Goal: Task Accomplishment & Management: Use online tool/utility

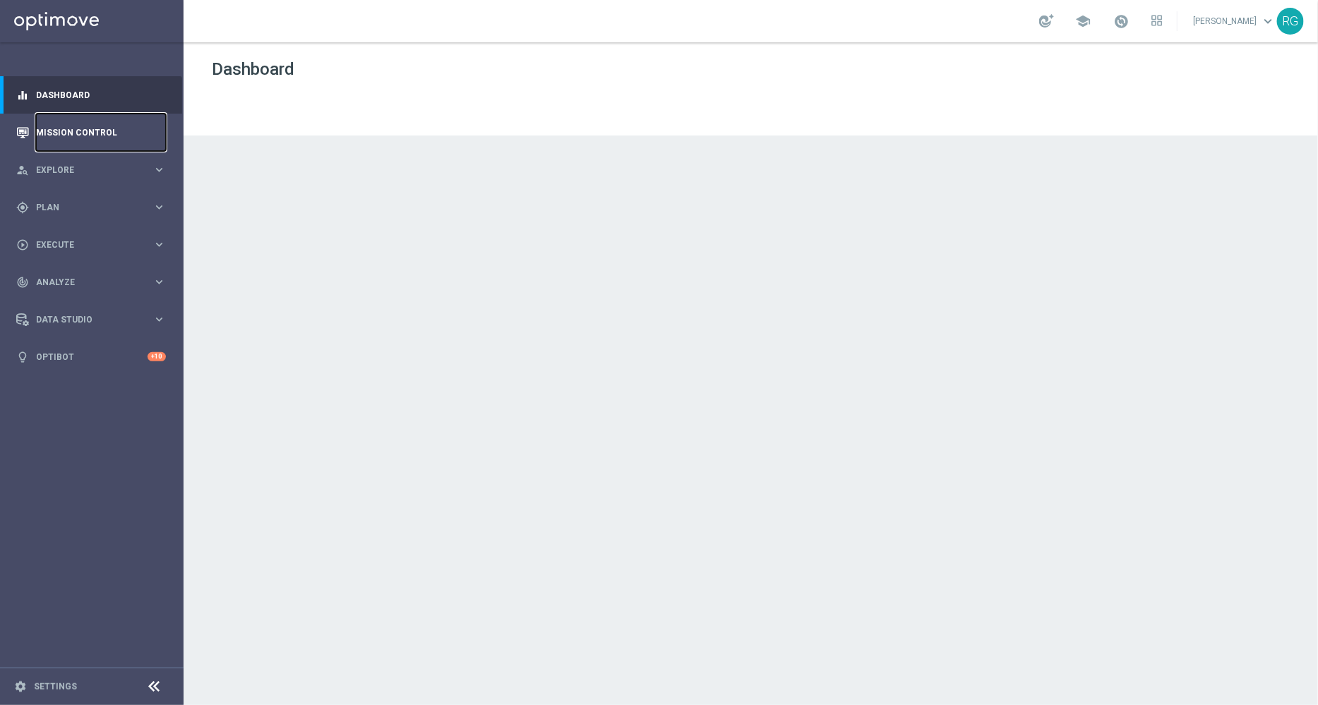
click at [80, 128] on link "Mission Control" at bounding box center [101, 132] width 130 height 37
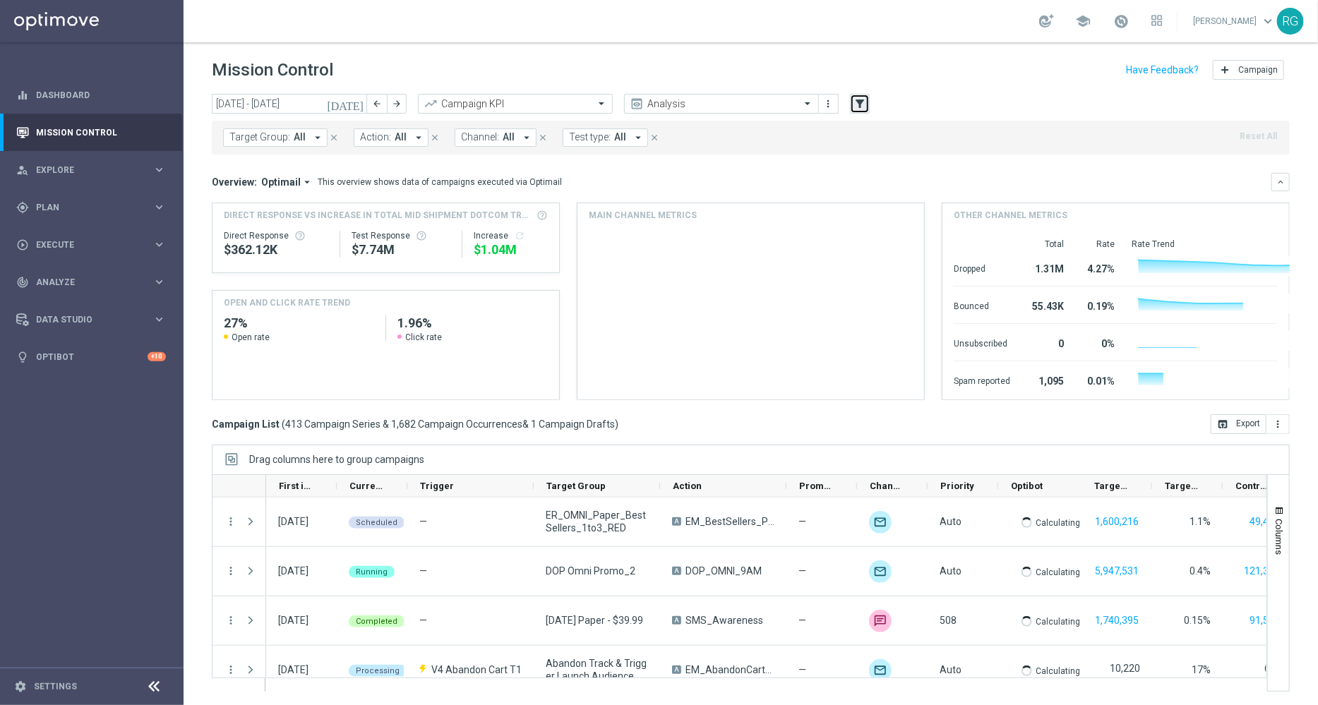
click at [859, 100] on icon "filter_alt" at bounding box center [859, 103] width 13 height 13
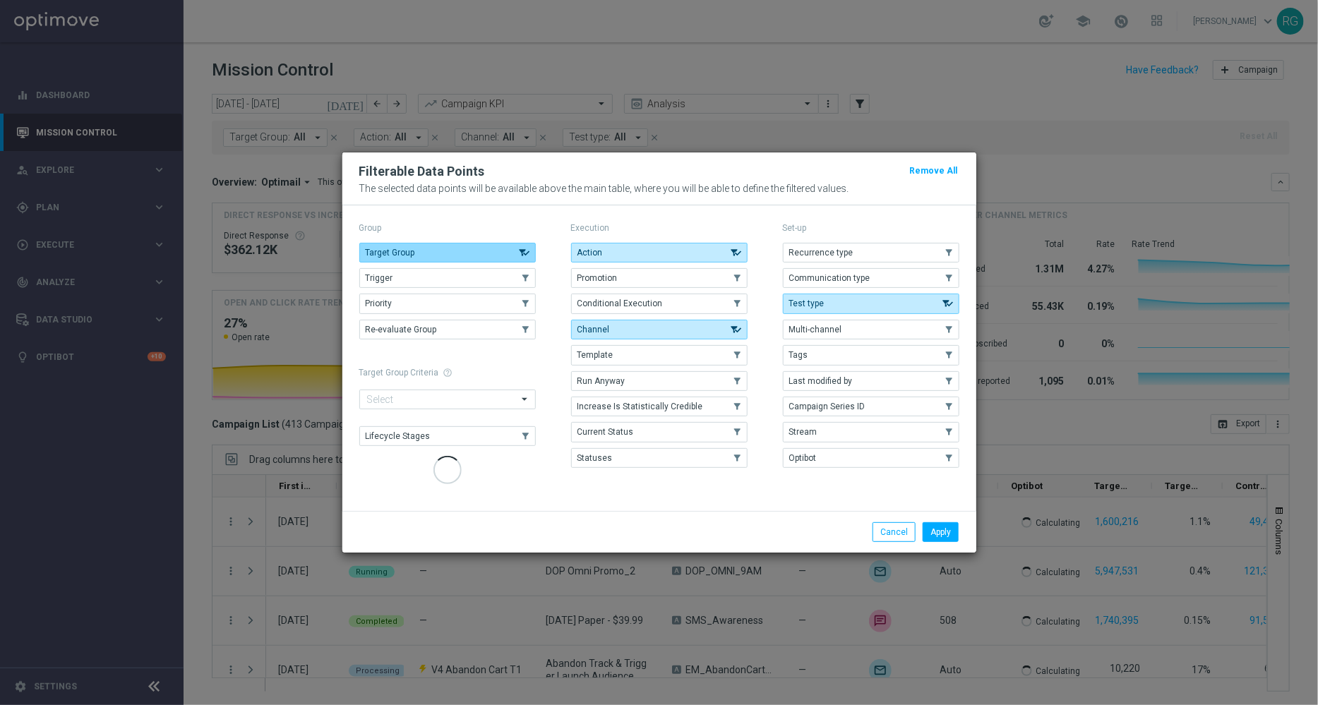
click at [504, 254] on button "Target Group" at bounding box center [447, 253] width 176 height 20
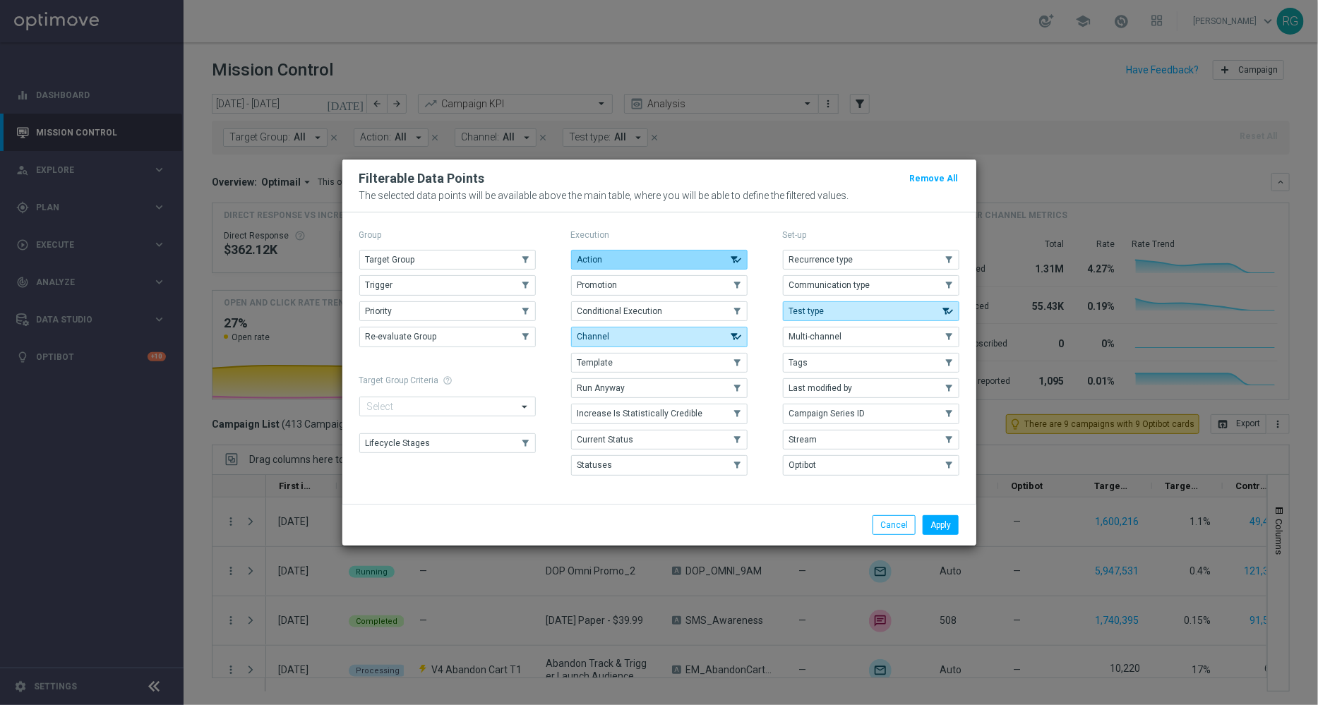
click at [647, 255] on button "Action" at bounding box center [659, 260] width 176 height 20
click at [671, 330] on button "Channel" at bounding box center [659, 337] width 176 height 20
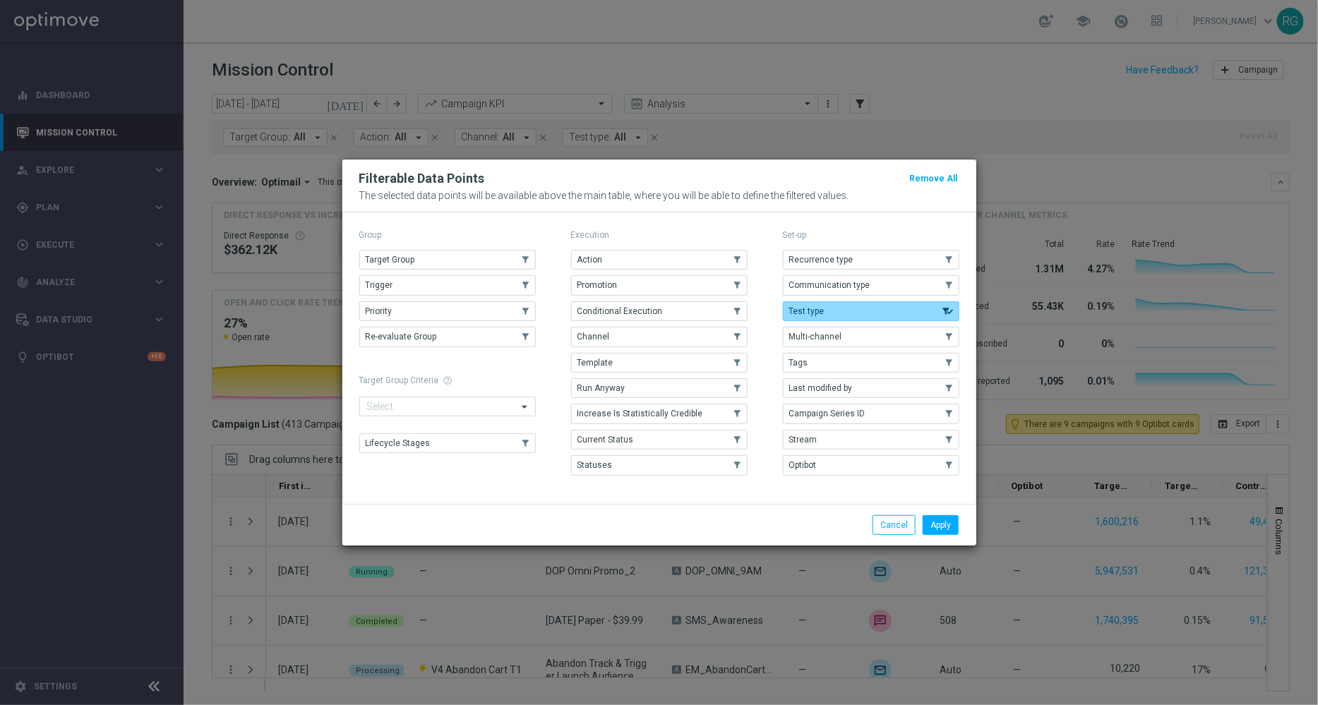
click at [819, 308] on span "Test type" at bounding box center [806, 311] width 35 height 10
click at [825, 360] on button "Tags" at bounding box center [871, 363] width 176 height 20
click at [948, 524] on button "Apply" at bounding box center [941, 525] width 36 height 20
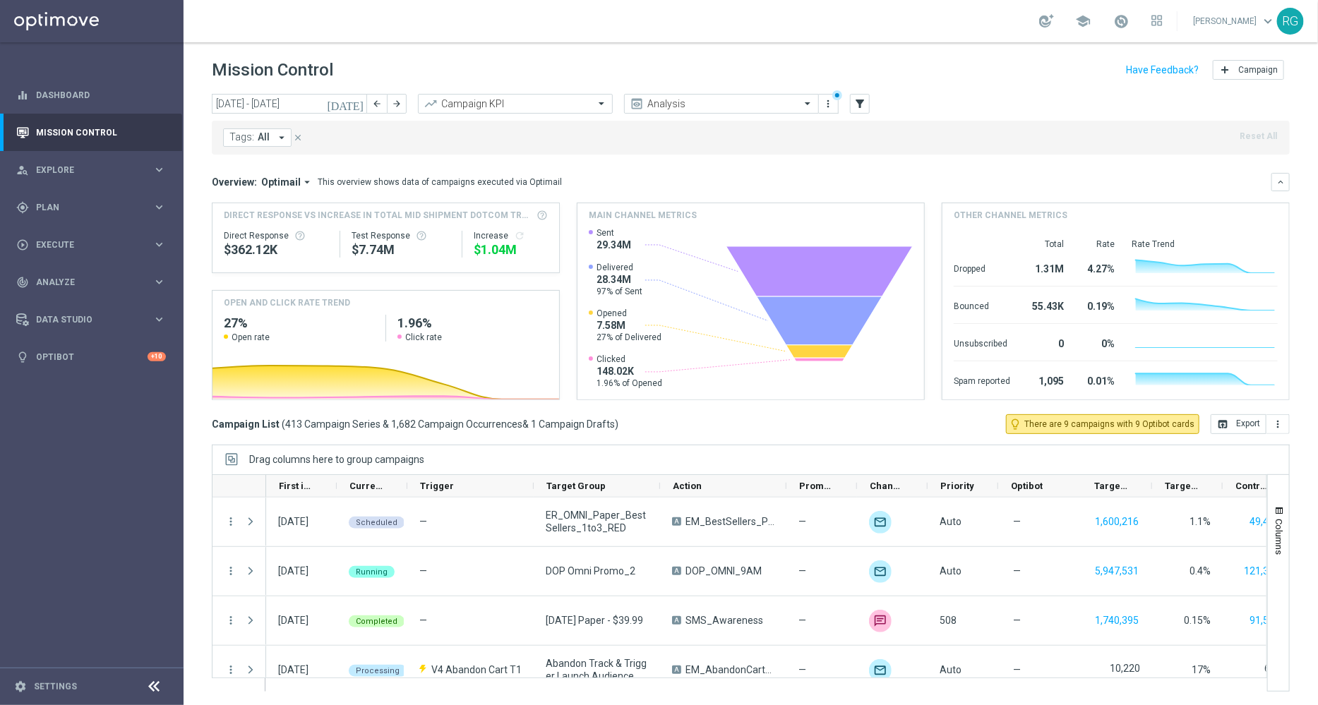
click at [266, 140] on span "All" at bounding box center [264, 137] width 12 height 12
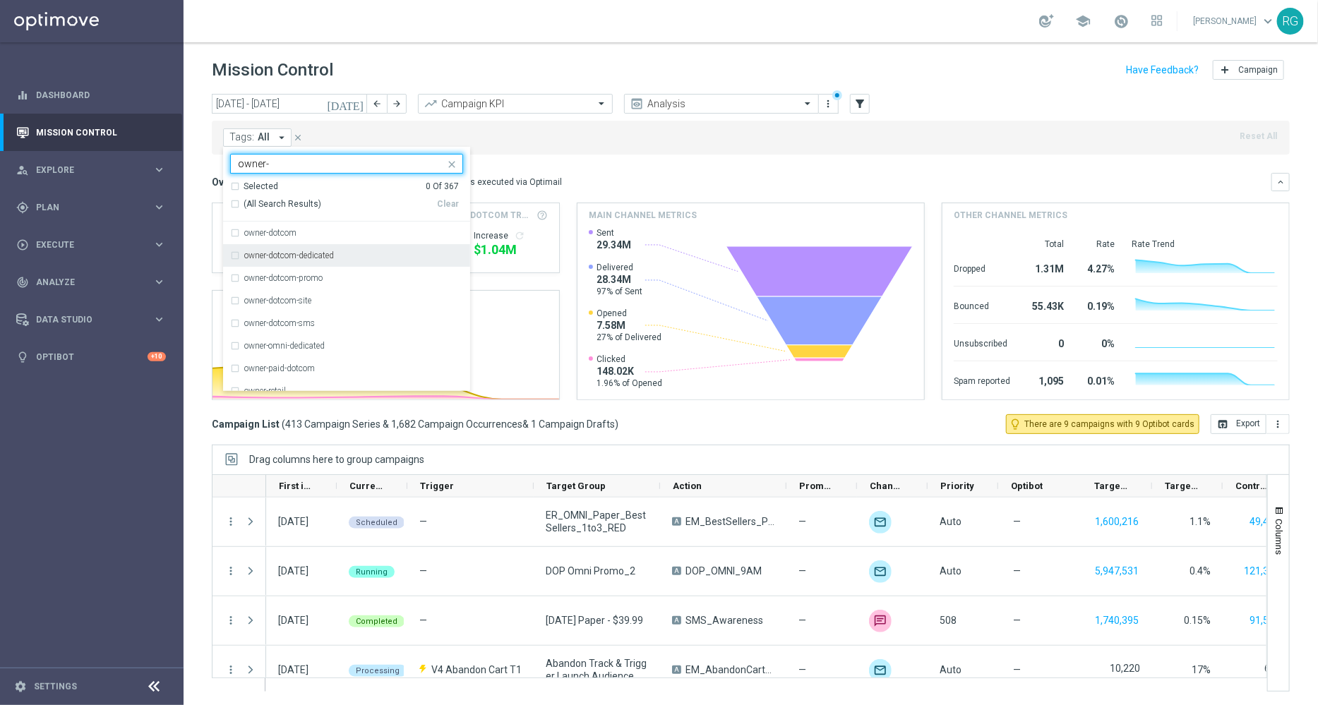
click at [312, 244] on div "owner-dotcom-dedicated" at bounding box center [346, 255] width 233 height 23
type input "owner-"
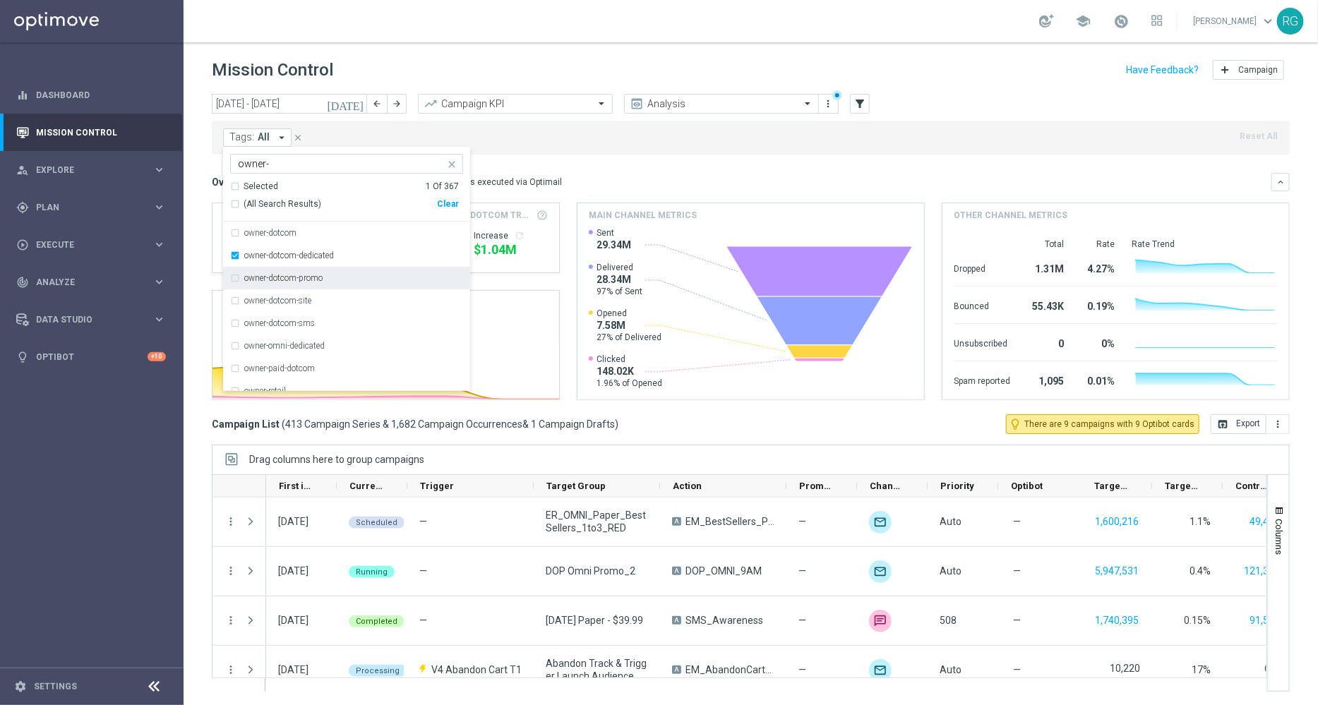
click at [323, 277] on label "owner-dotcom-promo" at bounding box center [283, 278] width 78 height 8
click at [311, 250] on div "owner-dotcom-dedicated" at bounding box center [346, 255] width 233 height 23
click at [630, 160] on mini-dashboard "Overview: Optimail arrow_drop_down This overview shows data of campaigns execut…" at bounding box center [751, 285] width 1078 height 260
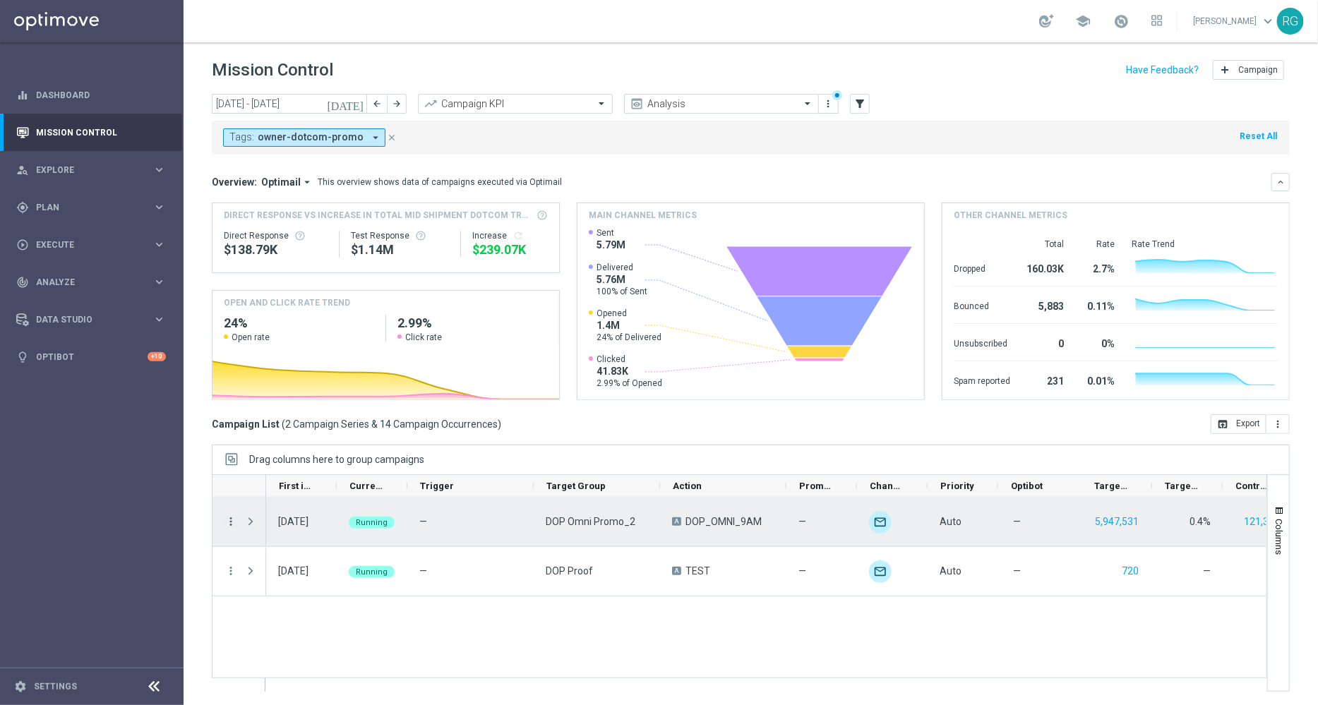
click at [229, 520] on icon "more_vert" at bounding box center [230, 521] width 13 height 13
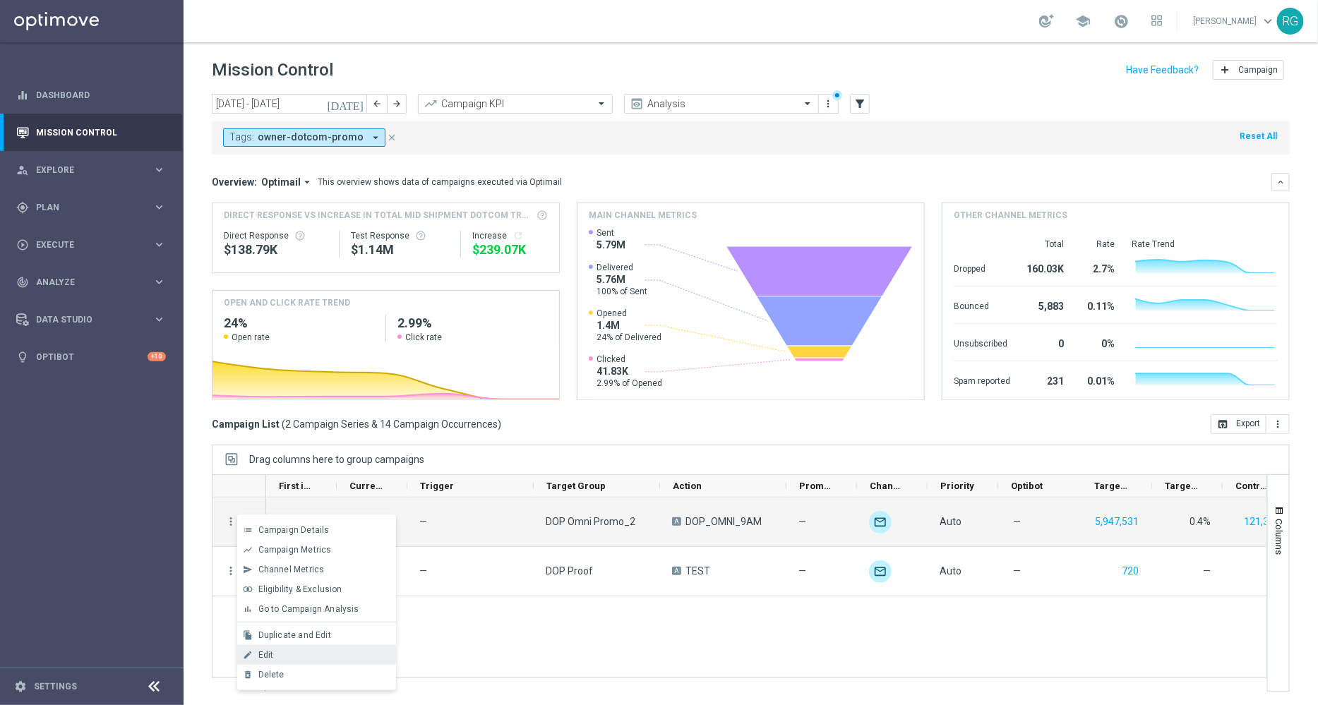
click at [279, 661] on div "edit Edit" at bounding box center [316, 655] width 159 height 20
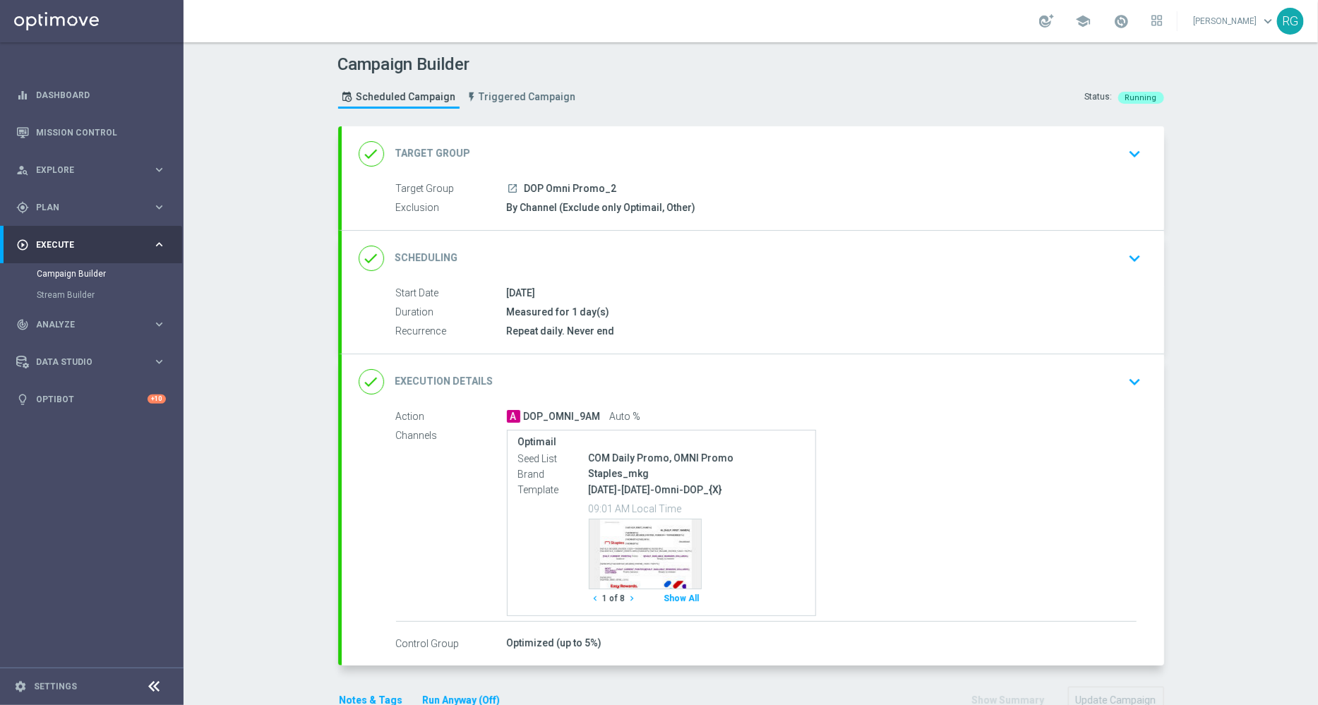
click at [1126, 380] on icon "keyboard_arrow_down" at bounding box center [1135, 381] width 21 height 21
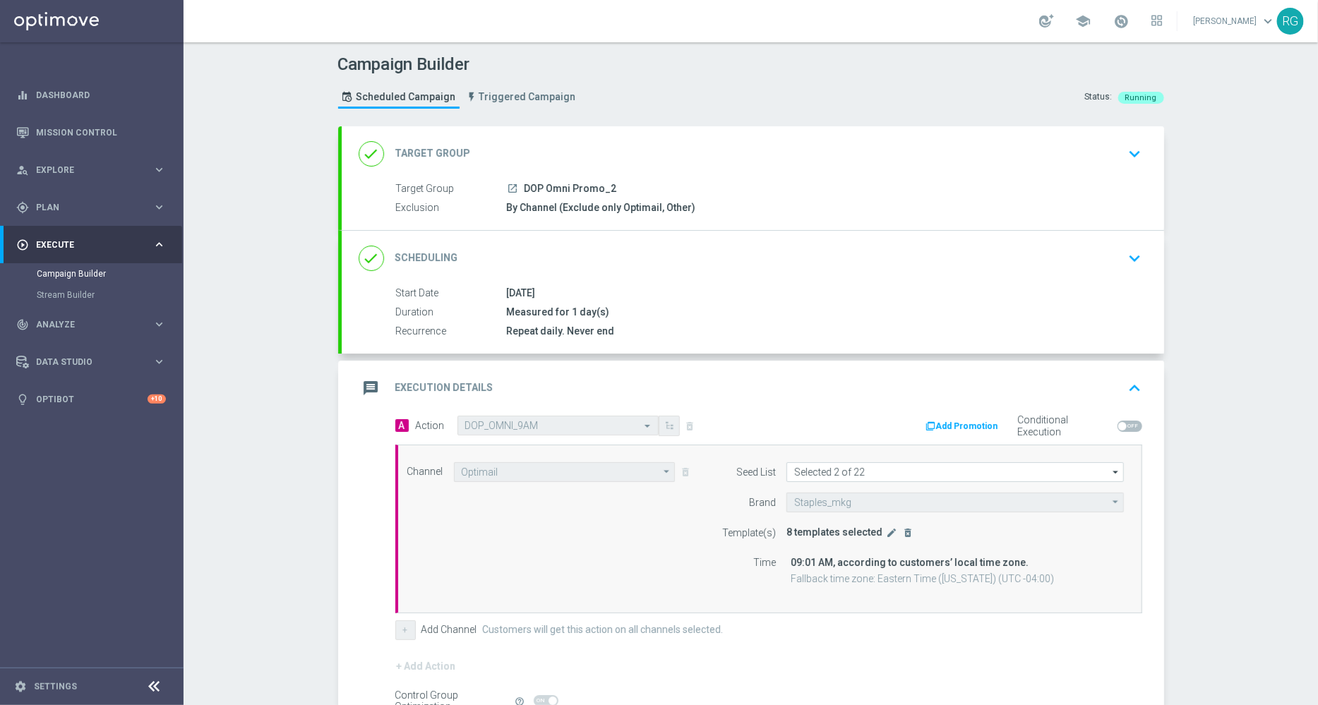
scroll to position [155, 0]
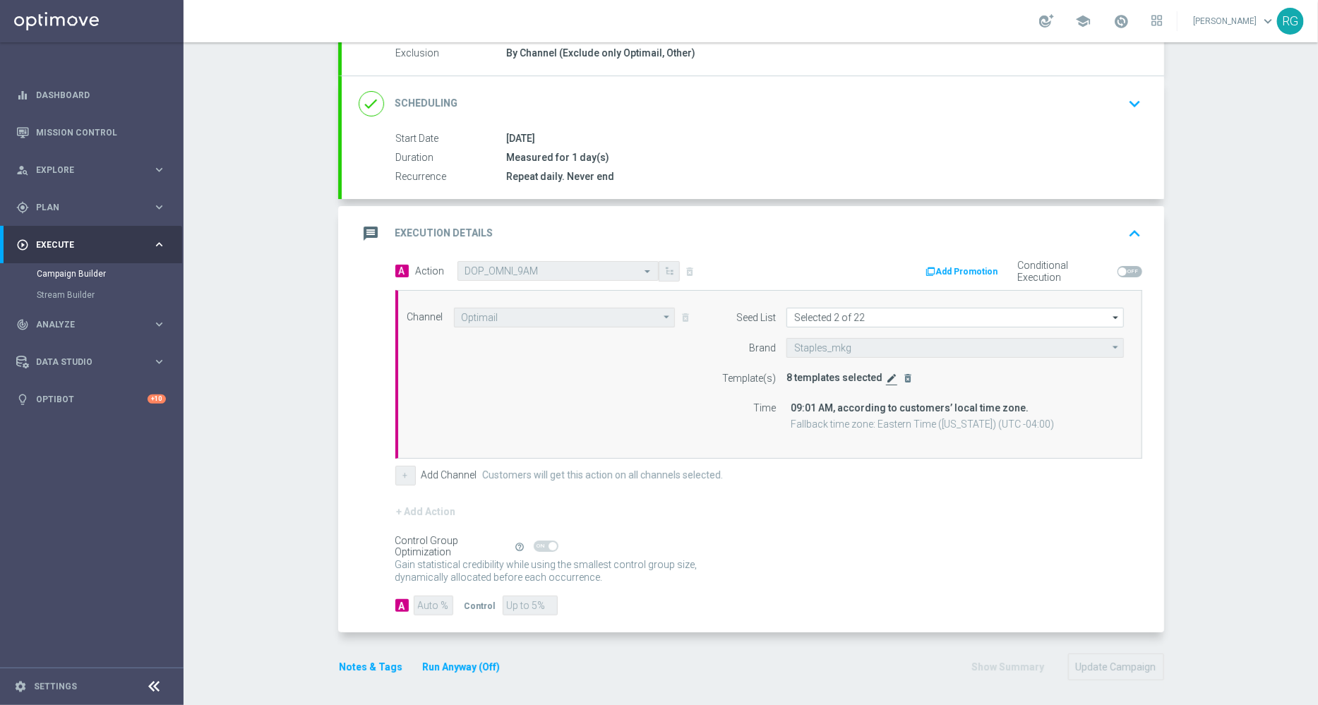
click at [886, 373] on icon "edit" at bounding box center [891, 378] width 11 height 11
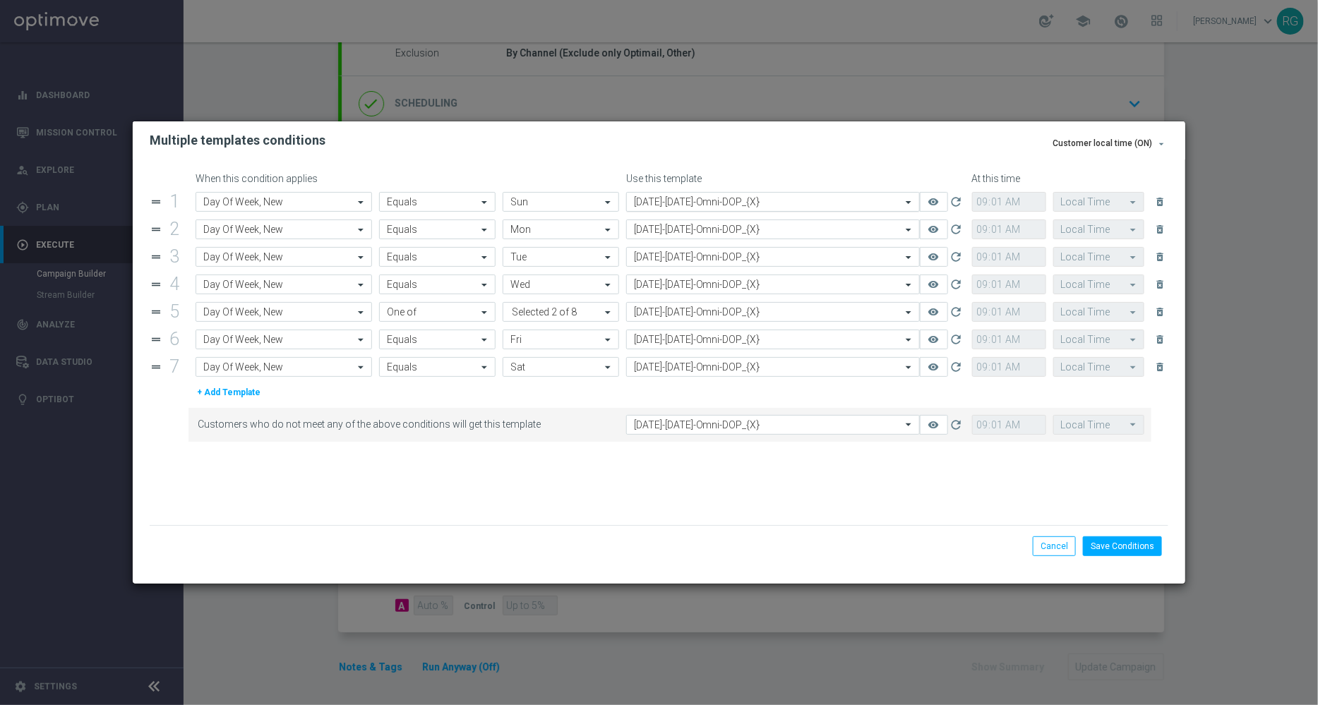
click at [719, 210] on div "Select template [DATE]-[DATE]-Omni-DOP_{X}" at bounding box center [773, 202] width 294 height 20
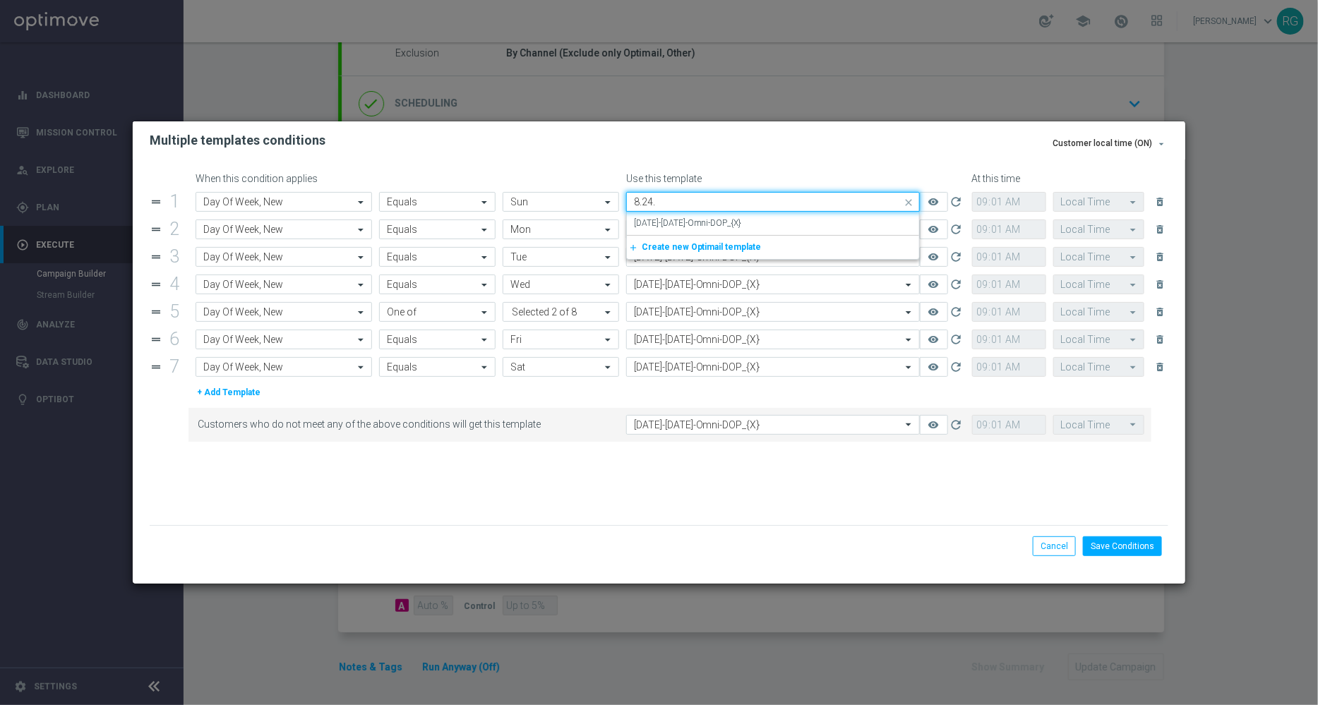
scroll to position [0, 0]
click at [717, 220] on label "[DATE]-[DATE]-Omni-DOP_{X}" at bounding box center [688, 223] width 108 height 12
type input "[DATE]"
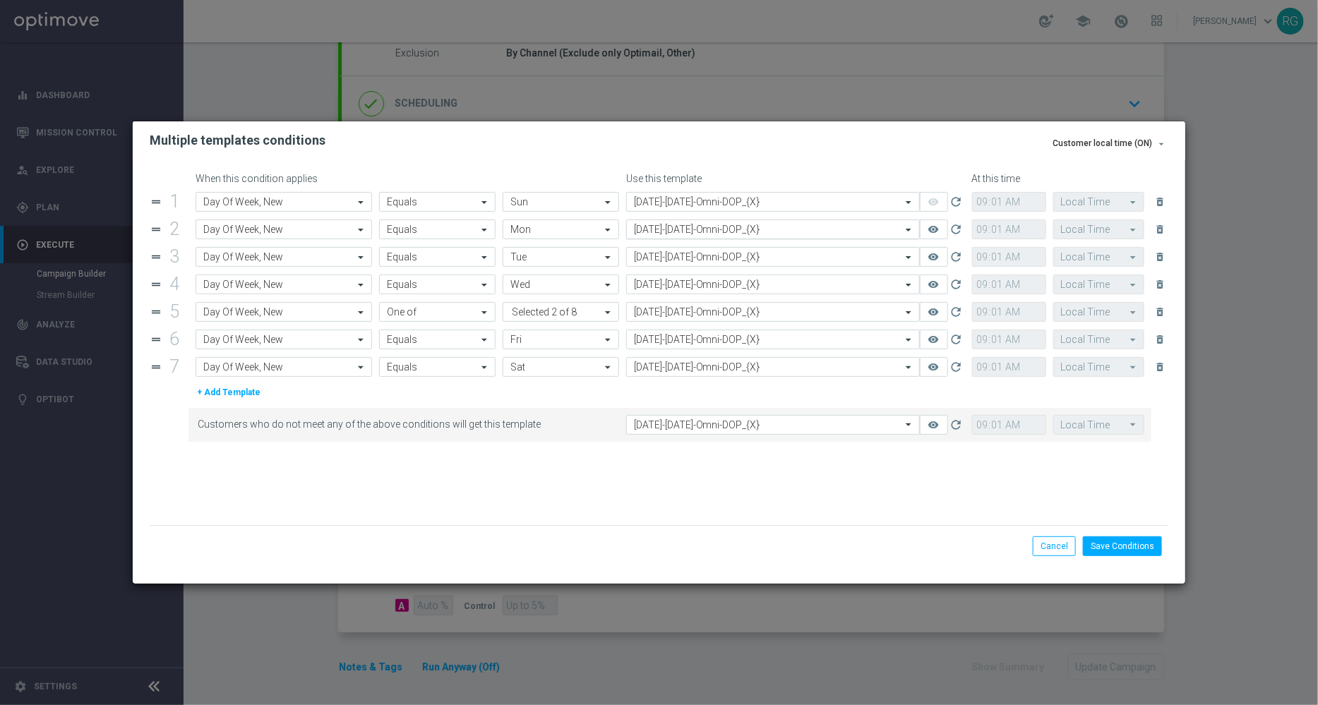
click at [664, 232] on input "text" at bounding box center [759, 230] width 250 height 12
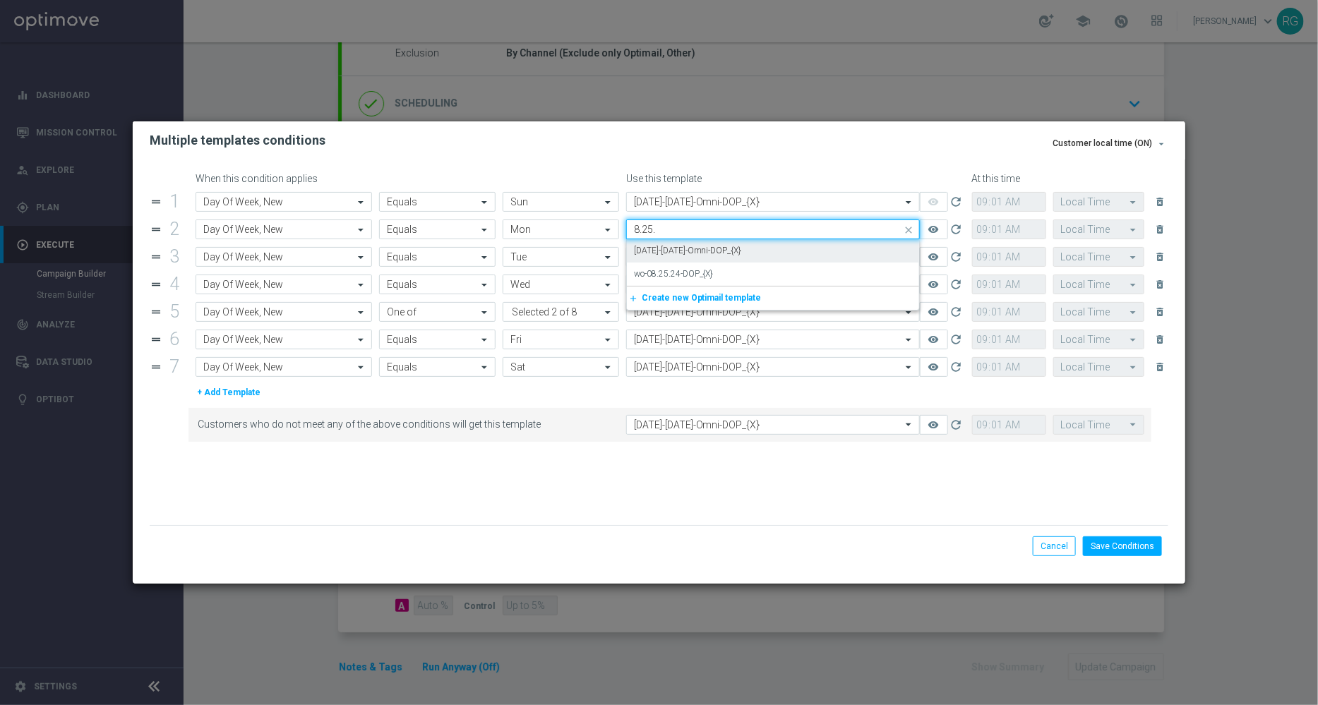
click at [661, 256] on label "[DATE]-[DATE]-Omni-DOP_{X}" at bounding box center [688, 251] width 108 height 12
type input "8.25."
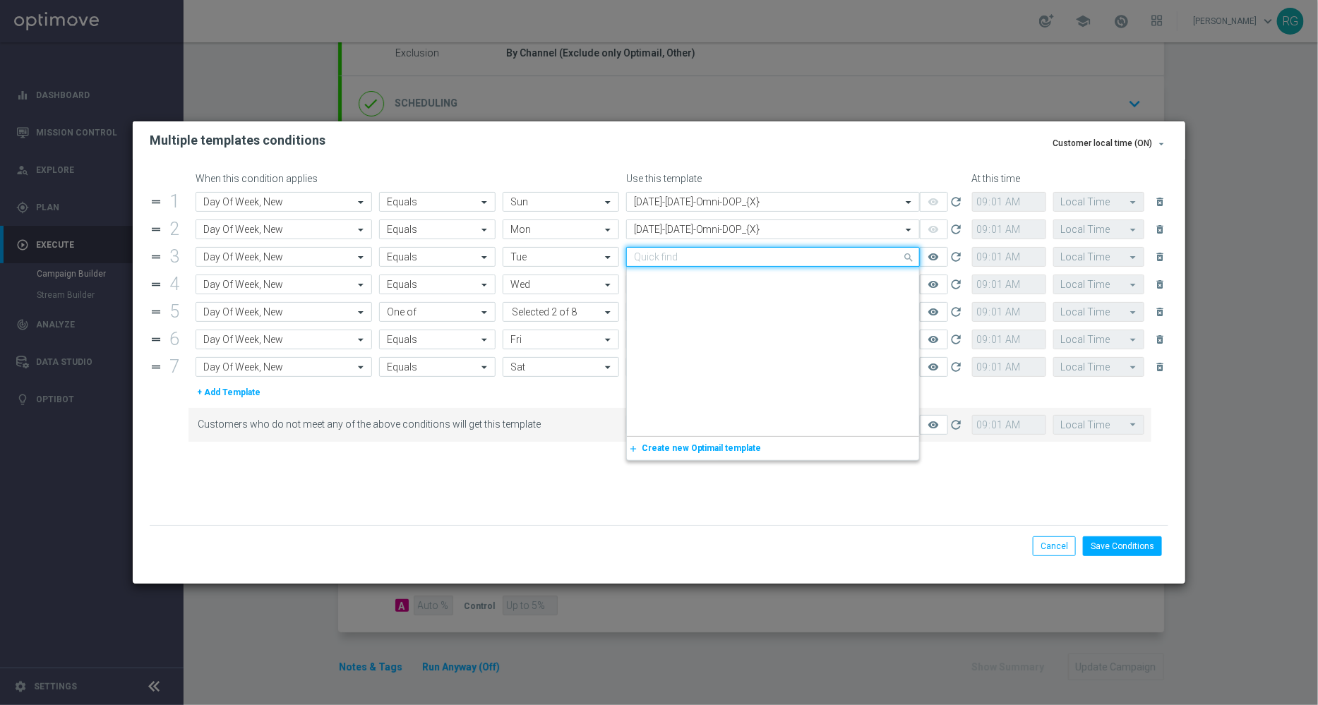
click at [656, 259] on input "text" at bounding box center [759, 257] width 250 height 12
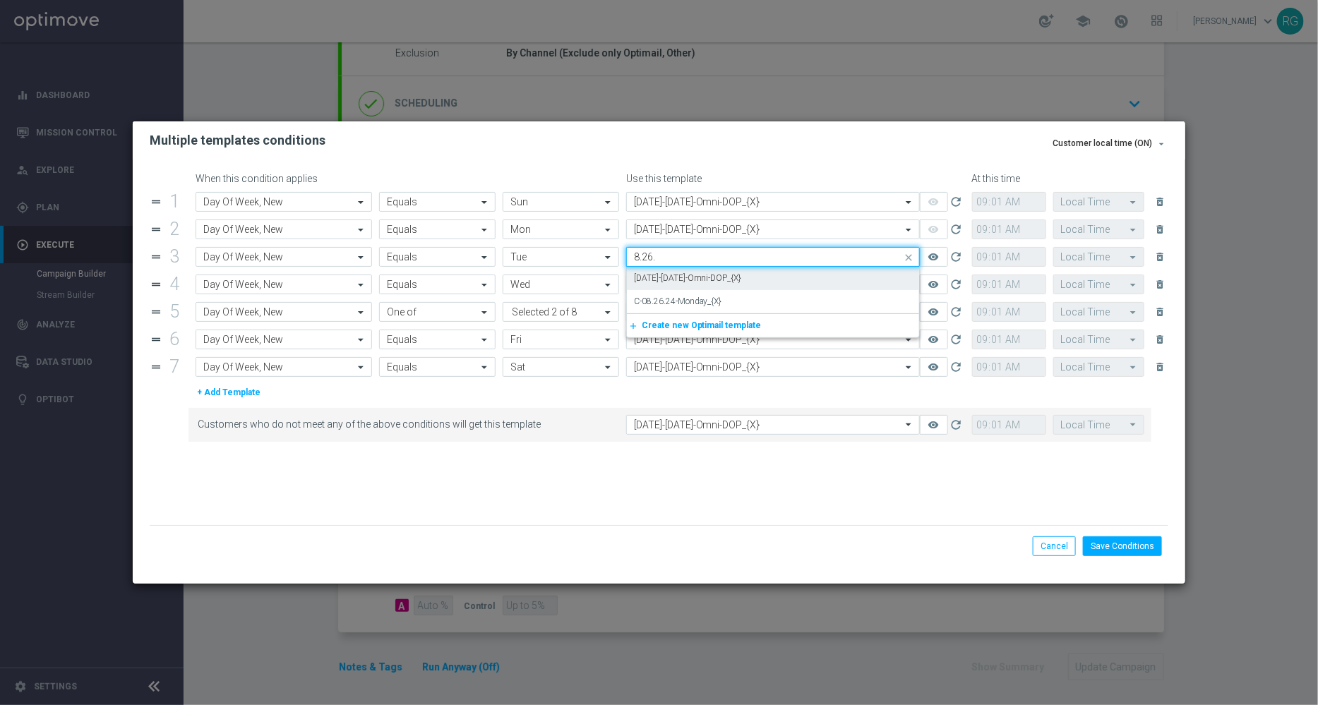
click at [657, 277] on label "[DATE]-[DATE]-Omni-DOP_{X}" at bounding box center [688, 278] width 108 height 12
type input "8.26."
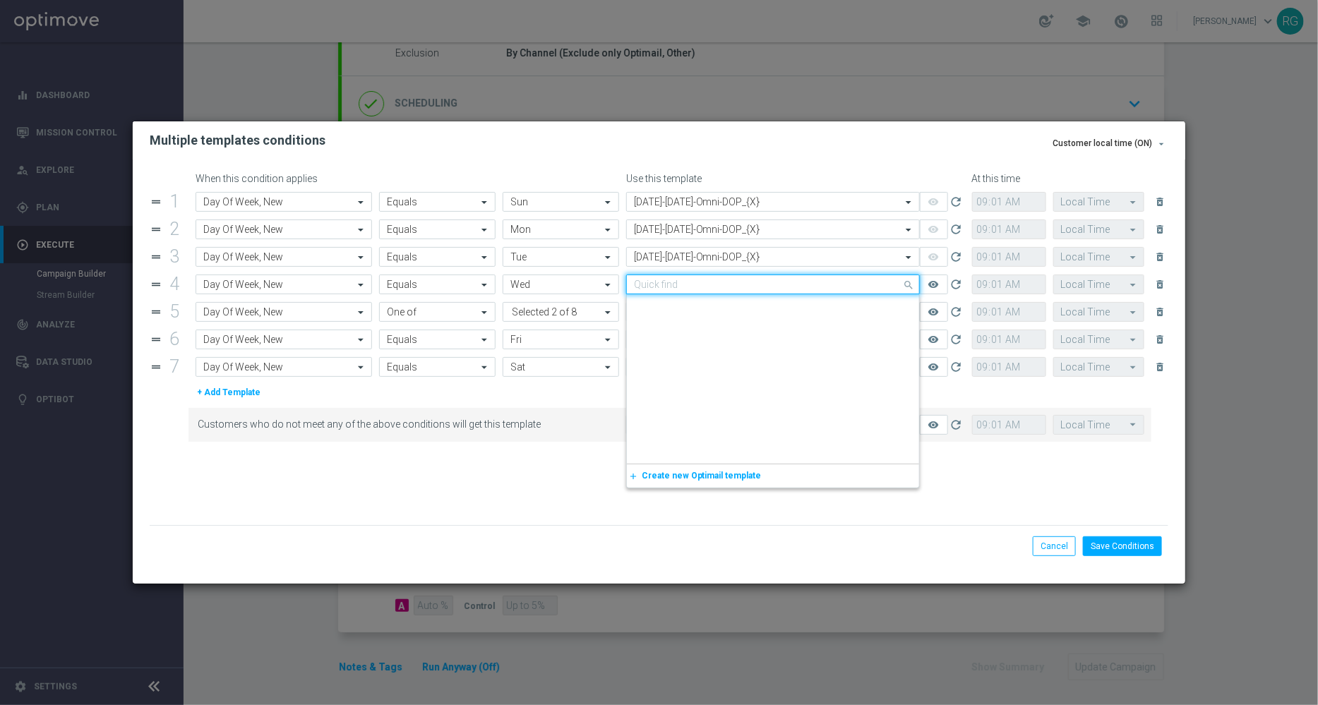
click at [654, 285] on input "text" at bounding box center [759, 285] width 250 height 12
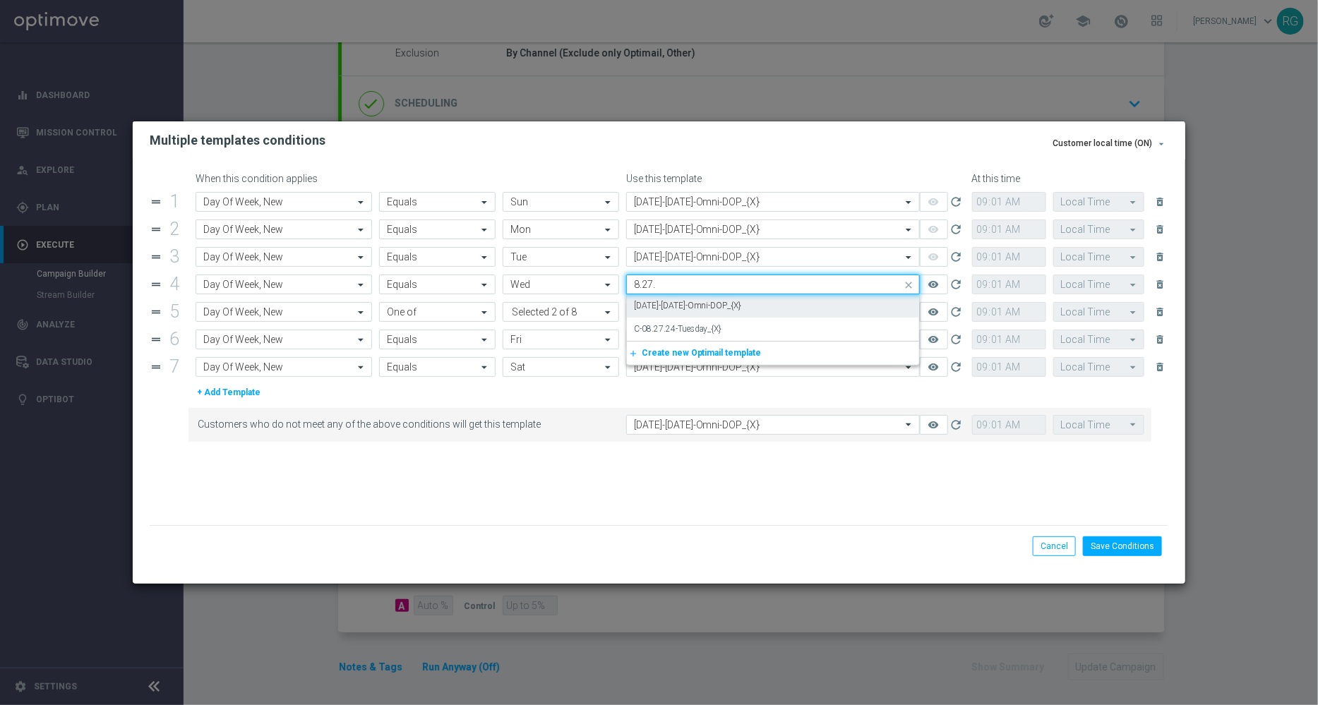
click at [656, 307] on label "[DATE]-[DATE]-Omni-DOP_{X}" at bounding box center [688, 306] width 108 height 12
type input "8.27."
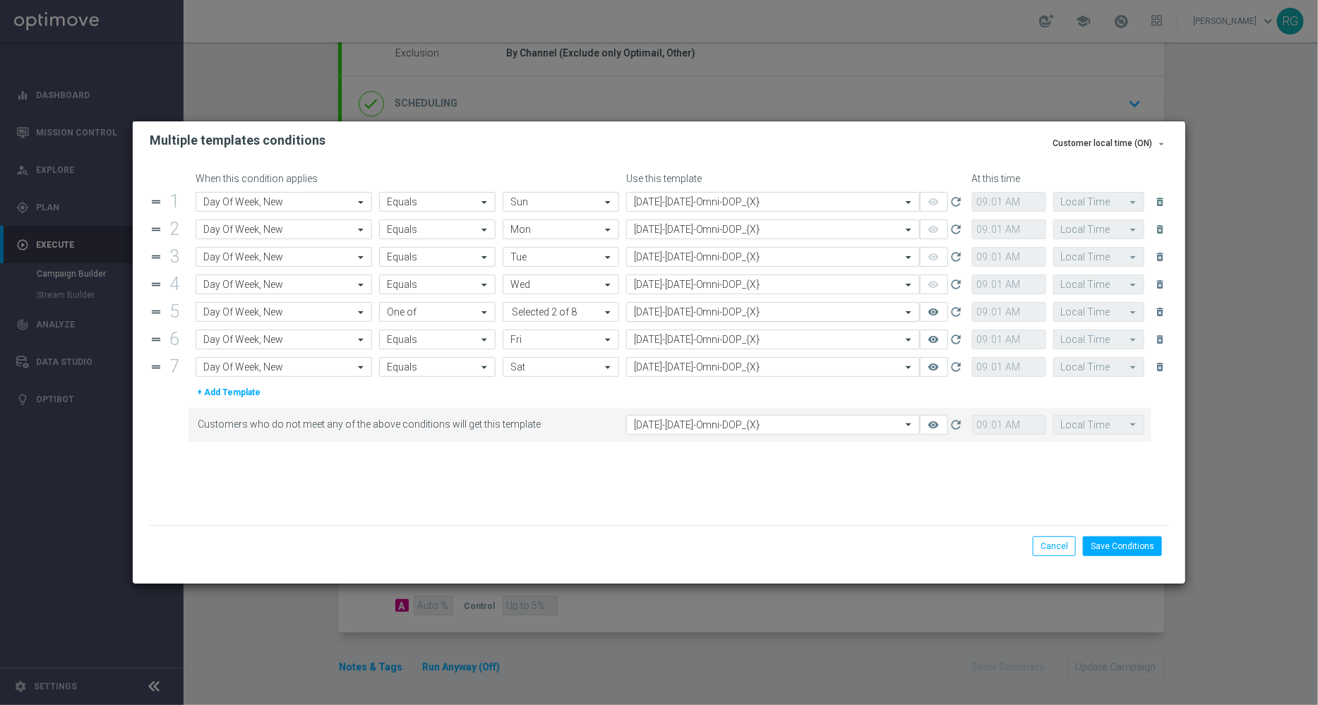
click at [666, 314] on input "text" at bounding box center [759, 312] width 250 height 12
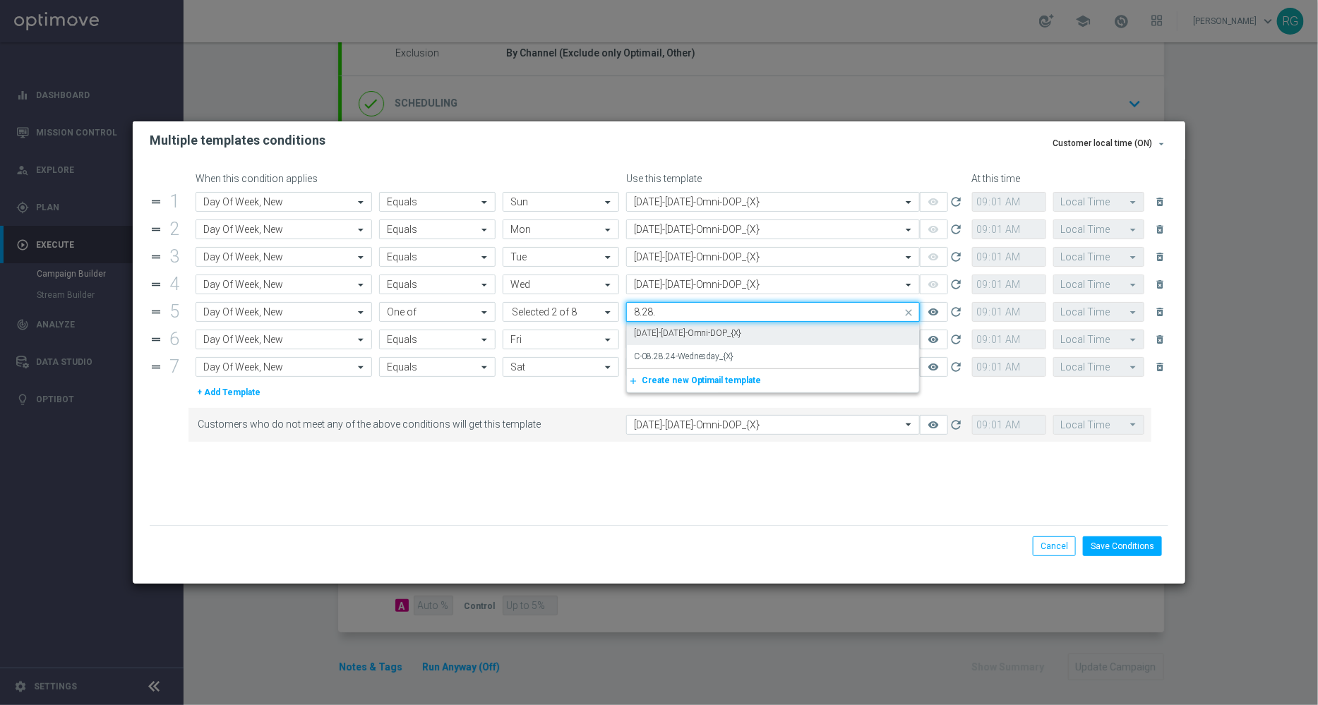
click at [667, 331] on label "[DATE]-[DATE]-Omni-DOP_{X}" at bounding box center [688, 334] width 108 height 12
type input "8.28."
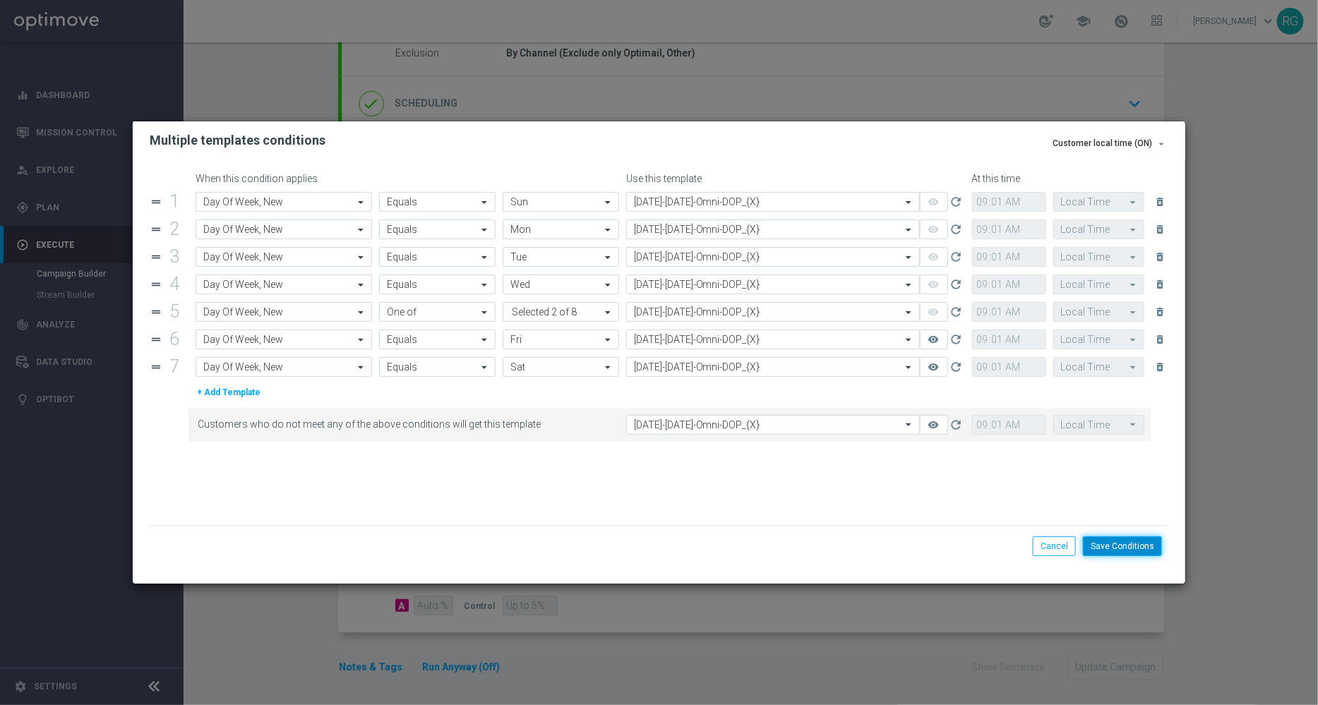
click at [1146, 544] on button "Save Conditions" at bounding box center [1122, 546] width 79 height 20
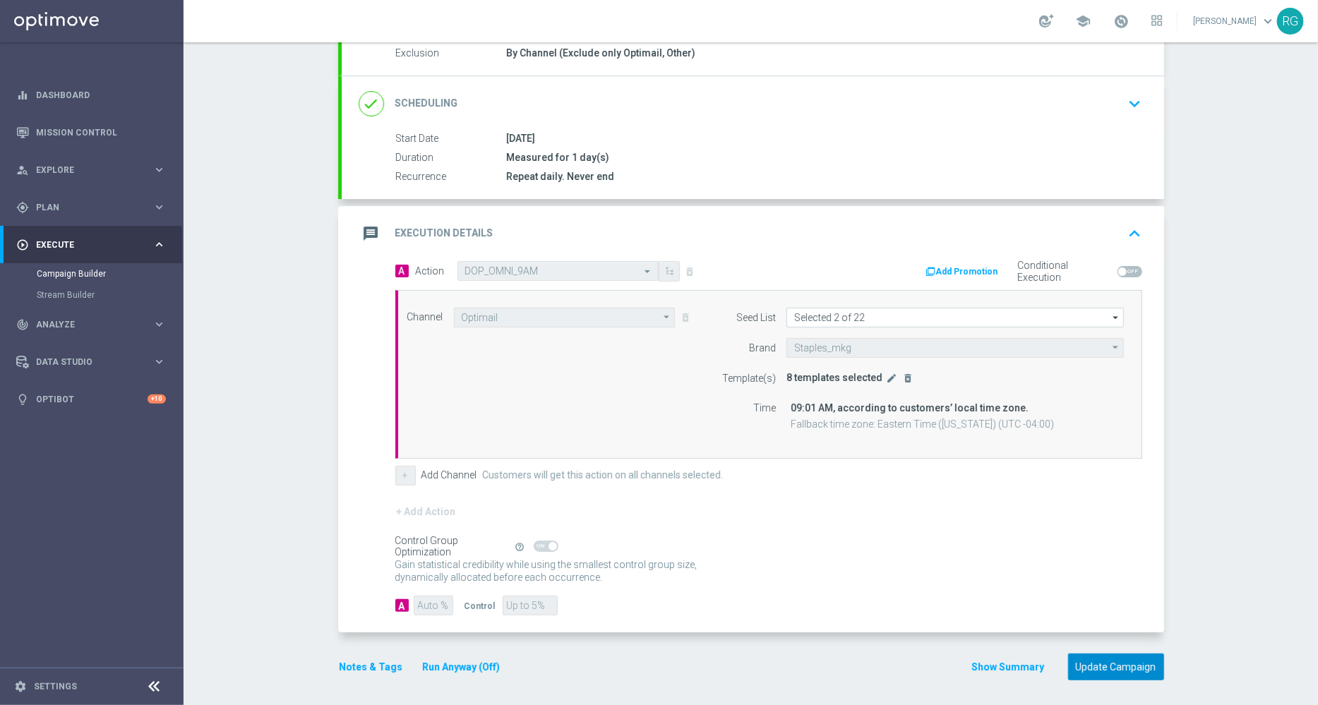
click at [1120, 655] on button "Update Campaign" at bounding box center [1116, 668] width 96 height 28
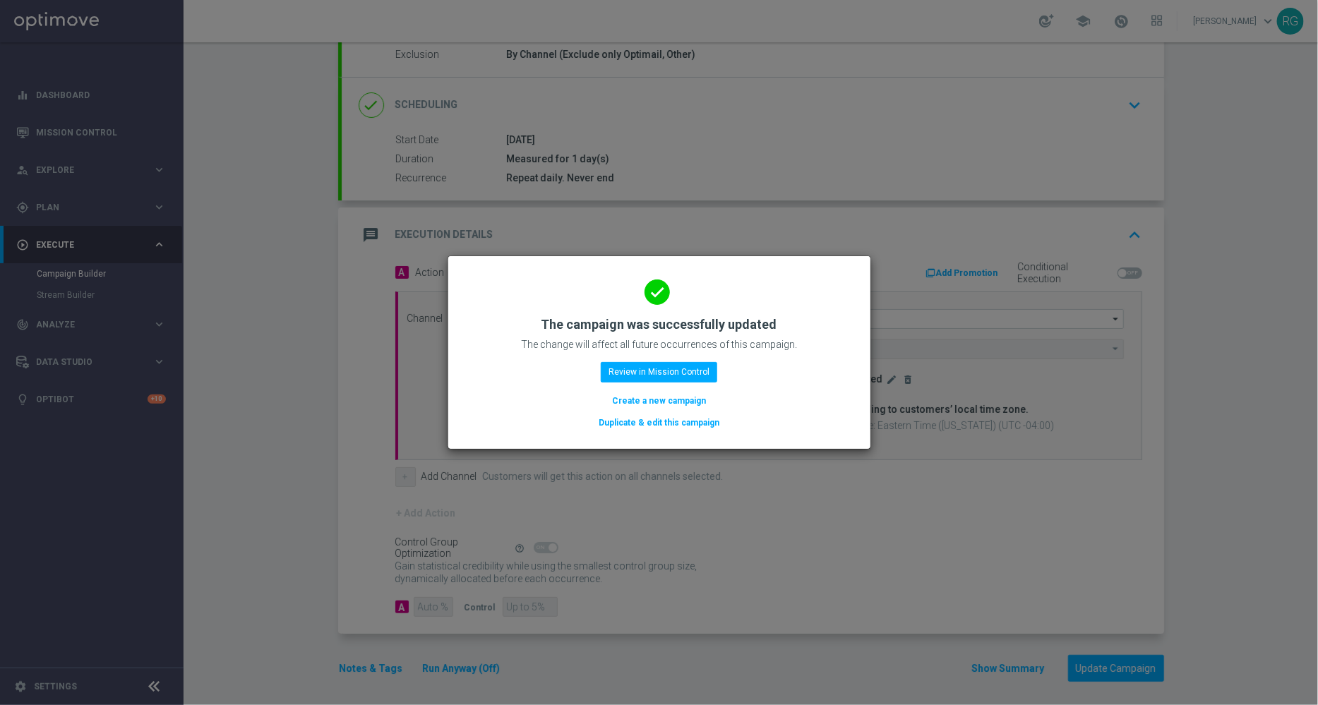
scroll to position [155, 0]
click at [688, 366] on button "Review in Mission Control" at bounding box center [659, 372] width 116 height 20
